Goal: Transaction & Acquisition: Purchase product/service

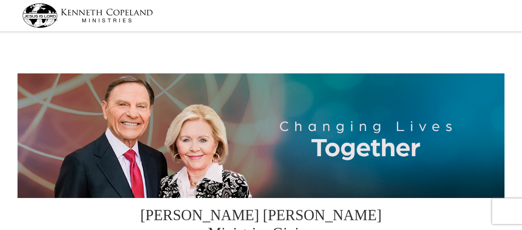
select select "NC"
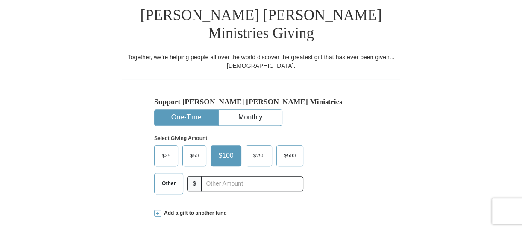
scroll to position [213, 0]
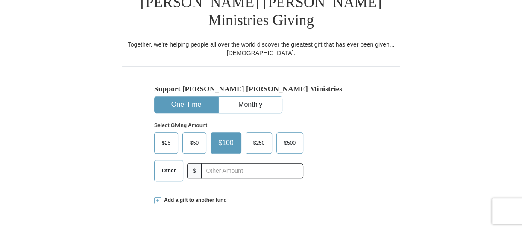
click at [164, 164] on span "Other" at bounding box center [169, 170] width 22 height 13
click at [0, 0] on input "Other" at bounding box center [0, 0] width 0 height 0
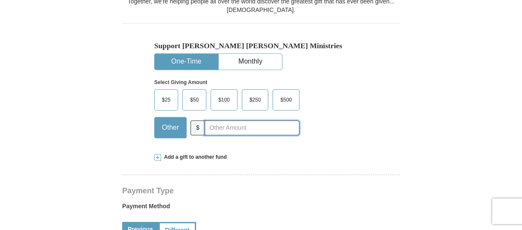
scroll to position [299, 0]
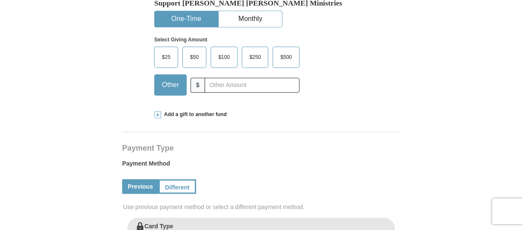
click at [156, 111] on span at bounding box center [157, 114] width 7 height 7
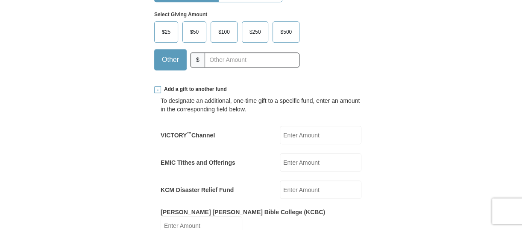
scroll to position [342, 0]
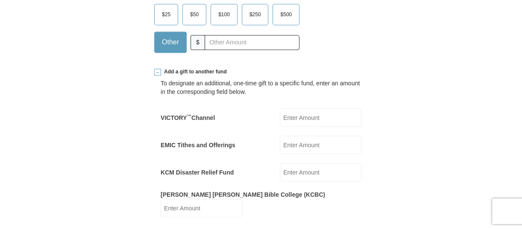
click at [321, 136] on input "EMIC Tithes and Offerings" at bounding box center [321, 145] width 82 height 18
type input "200"
click at [322, 163] on input "KCM Disaster Relief Fund" at bounding box center [321, 172] width 82 height 18
type input "50"
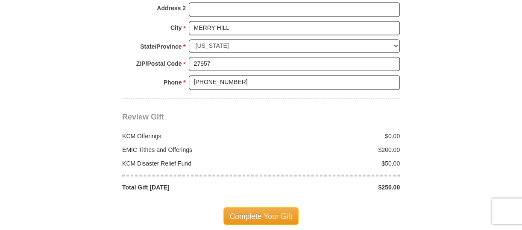
scroll to position [940, 0]
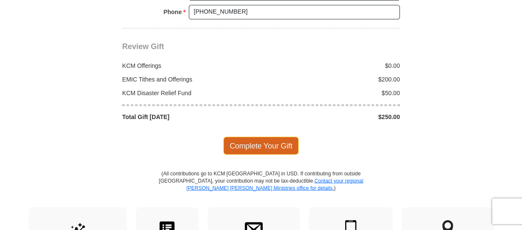
click at [257, 137] on span "Complete Your Gift" at bounding box center [261, 146] width 76 height 18
